Goal: Information Seeking & Learning: Learn about a topic

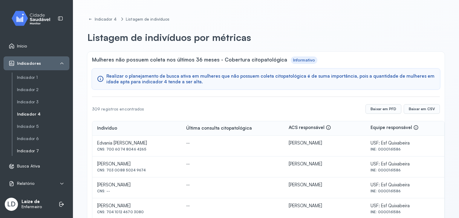
scroll to position [26, 0]
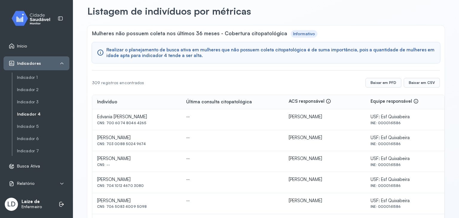
click at [37, 143] on div "Indicador 1 Indicador 2 Indicador 3 Indicador 4 Indicador 5 Indicador 6 Indicad…" at bounding box center [40, 114] width 57 height 83
click at [36, 138] on link "Indicador 6" at bounding box center [43, 138] width 52 height 5
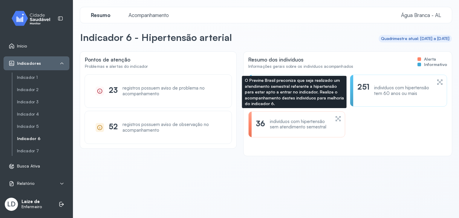
click at [297, 128] on div "indivíduos com hipertensão sem atendimento semestral" at bounding box center [300, 124] width 60 height 11
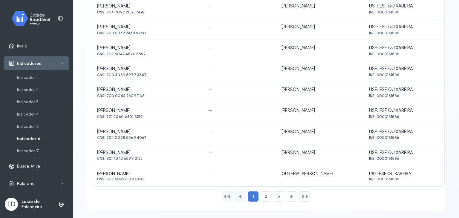
scroll to position [265, 0]
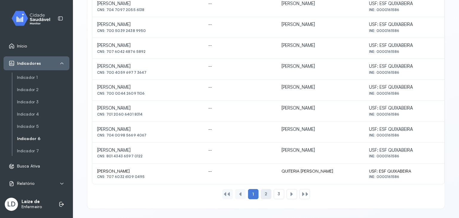
click at [268, 193] on div "2" at bounding box center [266, 194] width 10 height 10
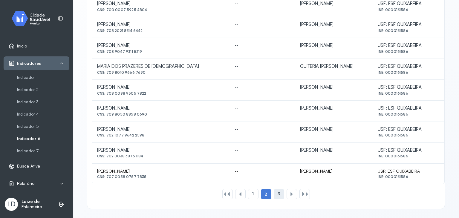
click at [276, 196] on div "3" at bounding box center [279, 194] width 10 height 10
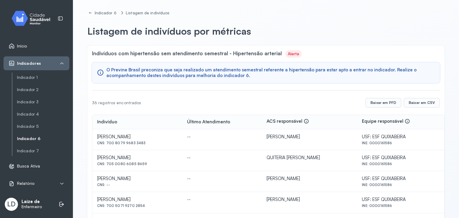
scroll to position [77, 0]
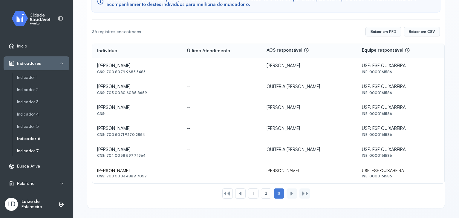
click at [36, 151] on link "Indicador 7" at bounding box center [43, 151] width 52 height 5
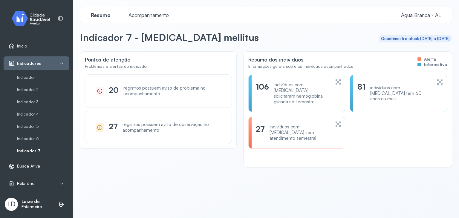
click at [295, 124] on div "indivíduos com [MEDICAL_DATA] sem atendimento semestral" at bounding box center [300, 132] width 61 height 17
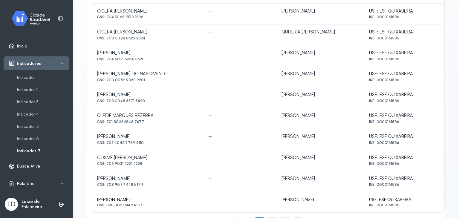
scroll to position [265, 0]
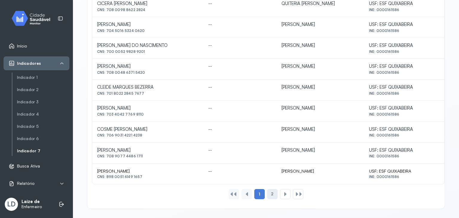
click at [270, 196] on div "2" at bounding box center [272, 194] width 10 height 10
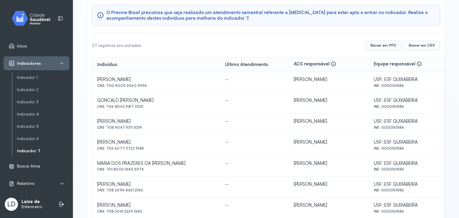
scroll to position [54, 0]
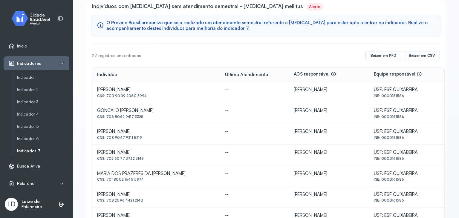
click at [45, 67] on div "Indicadores" at bounding box center [37, 64] width 66 height 14
click at [41, 111] on link "Indicador 4" at bounding box center [43, 114] width 52 height 7
click at [29, 115] on link "Indicador 4" at bounding box center [43, 114] width 52 height 5
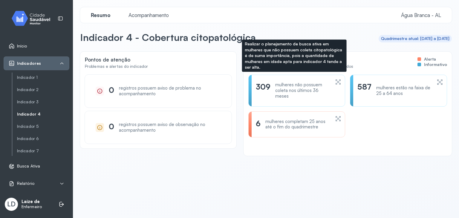
click at [297, 94] on div "mulheres não possuem coleta nos últimos 36 meses" at bounding box center [302, 90] width 55 height 17
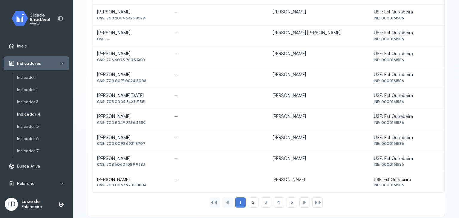
scroll to position [265, 0]
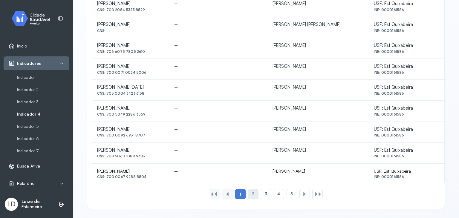
click at [252, 192] on span "2" at bounding box center [253, 194] width 2 height 5
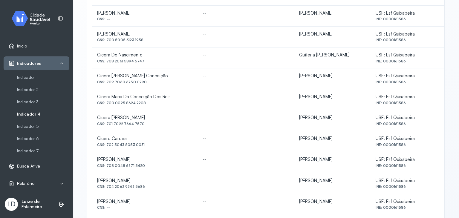
scroll to position [239, 0]
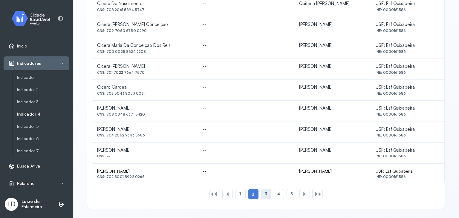
click at [261, 193] on div "3" at bounding box center [266, 194] width 10 height 10
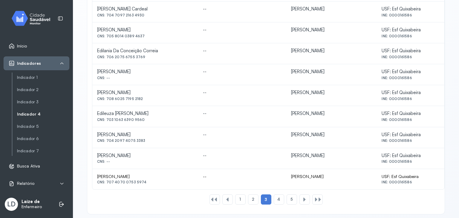
scroll to position [265, 0]
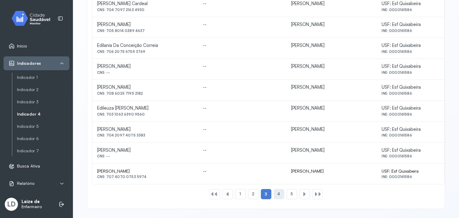
click at [278, 192] on span "4" at bounding box center [278, 194] width 3 height 5
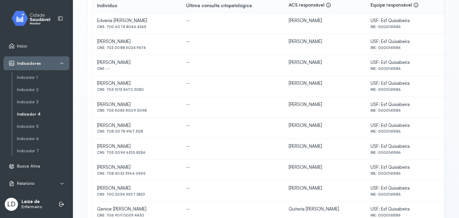
scroll to position [116, 0]
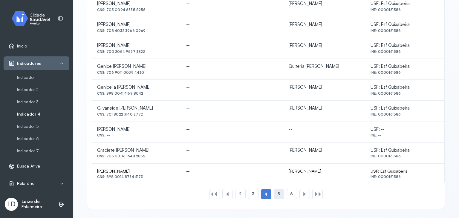
click at [274, 192] on div "5" at bounding box center [279, 194] width 10 height 10
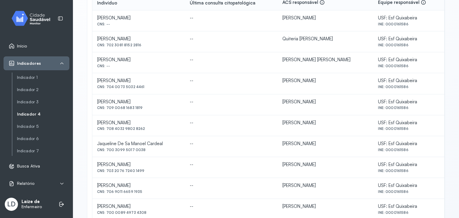
scroll to position [265, 0]
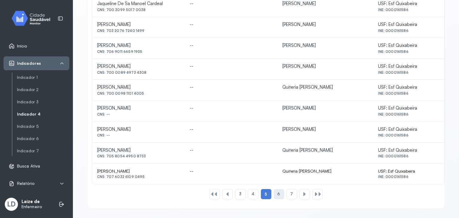
click at [274, 193] on div "6" at bounding box center [279, 194] width 10 height 10
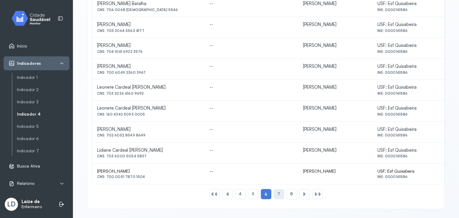
click at [274, 193] on div "7" at bounding box center [279, 194] width 10 height 10
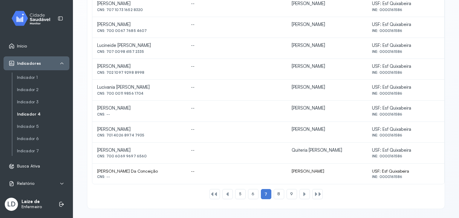
click at [270, 191] on div "5 6 7 8 9" at bounding box center [266, 194] width 116 height 10
click at [279, 193] on div "8" at bounding box center [279, 194] width 10 height 10
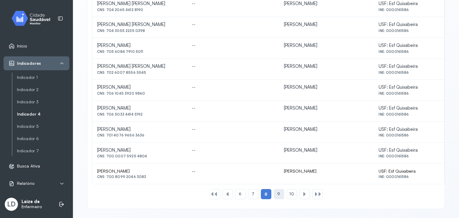
click at [277, 194] on span "9" at bounding box center [278, 194] width 3 height 5
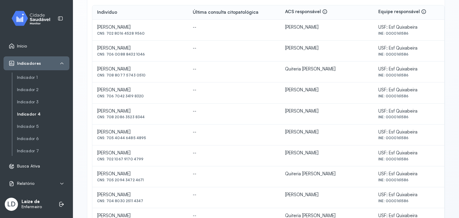
scroll to position [0, 0]
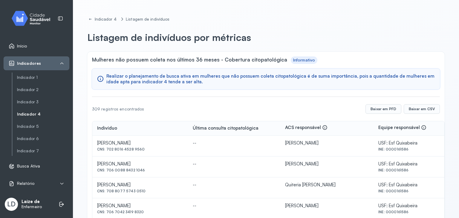
click at [31, 24] on img at bounding box center [33, 19] width 54 height 18
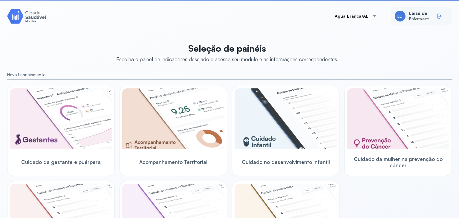
click at [438, 17] on icon at bounding box center [440, 16] width 4 height 3
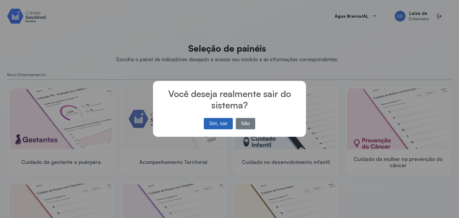
click at [214, 125] on button "Sim, sair" at bounding box center [218, 123] width 29 height 11
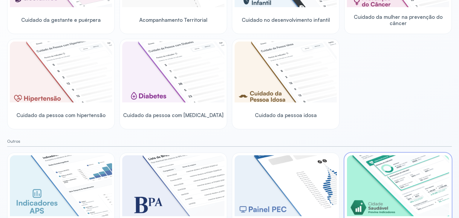
scroll to position [167, 0]
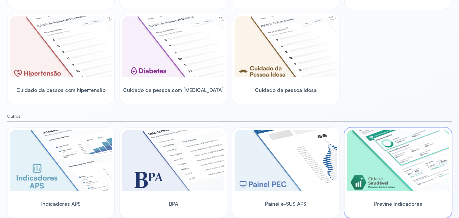
click at [392, 171] on img at bounding box center [398, 160] width 102 height 61
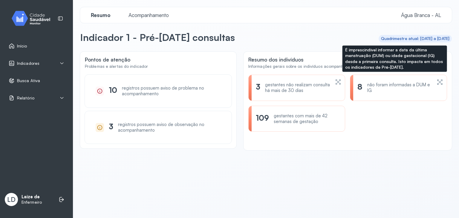
click at [398, 91] on div "não foram informadas a DUM e IG" at bounding box center [399, 87] width 65 height 11
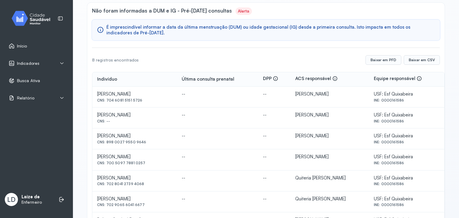
scroll to position [100, 0]
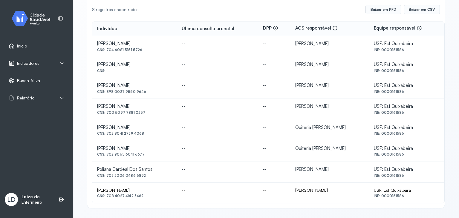
click at [40, 62] on div "Indicadores" at bounding box center [37, 63] width 56 height 6
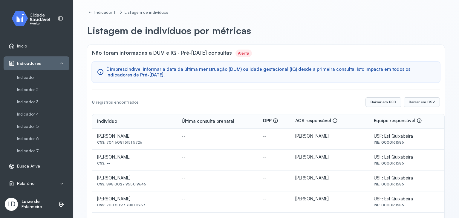
scroll to position [0, 0]
